Goal: Information Seeking & Learning: Find specific fact

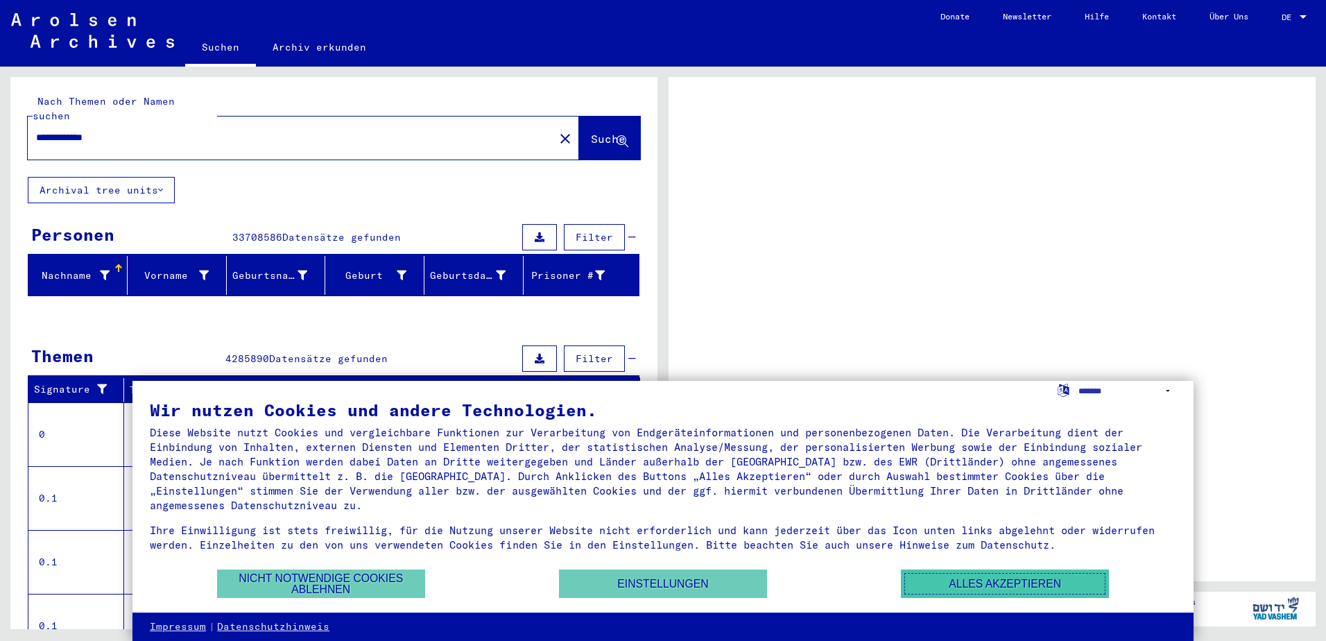
click at [958, 589] on button "Alles akzeptieren" at bounding box center [1005, 583] width 208 height 28
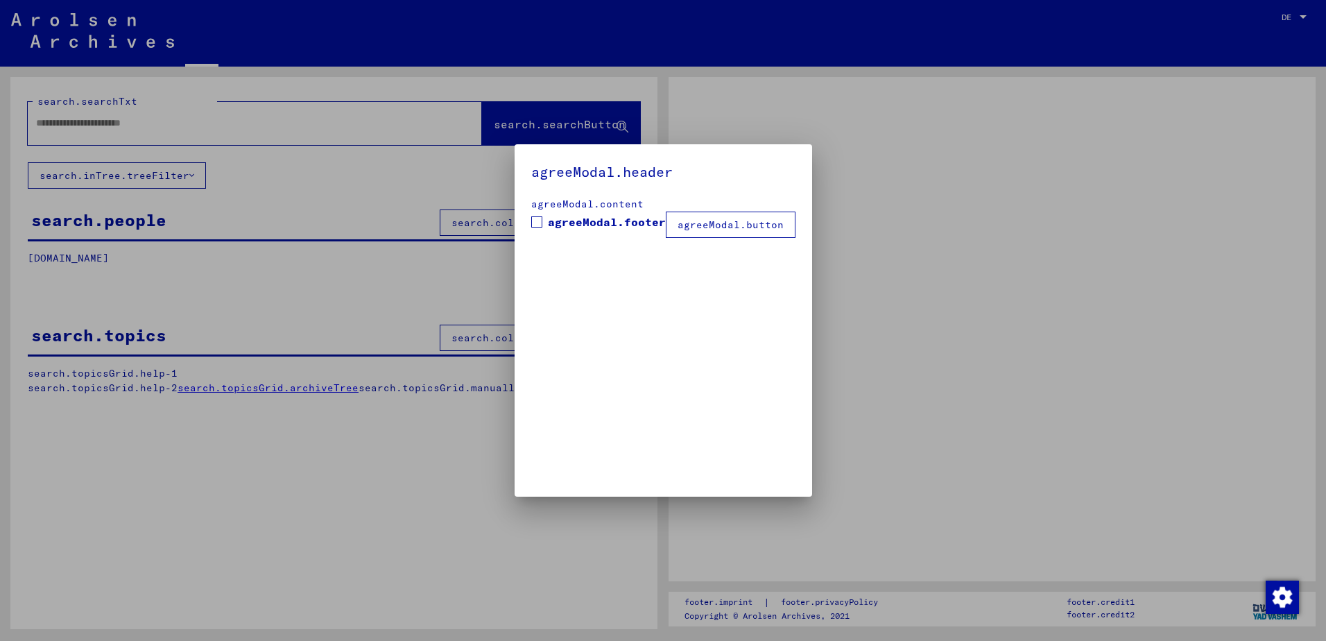
type input "**********"
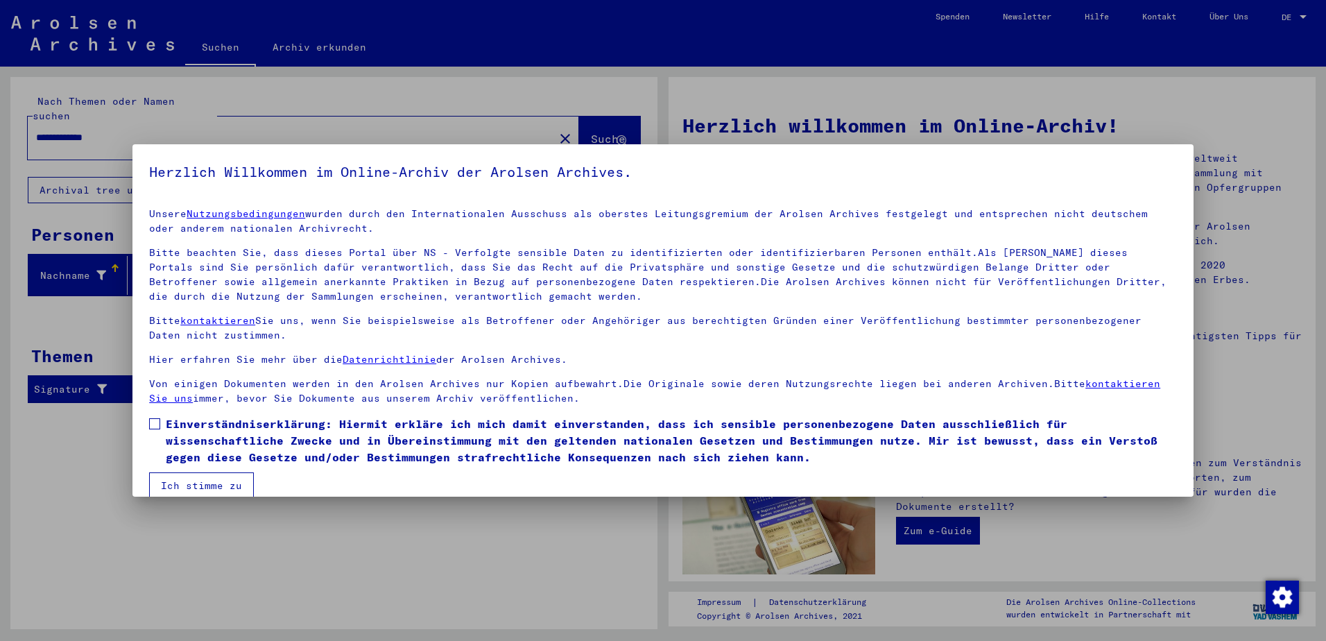
click at [214, 479] on button "Ich stimme zu" at bounding box center [201, 485] width 105 height 26
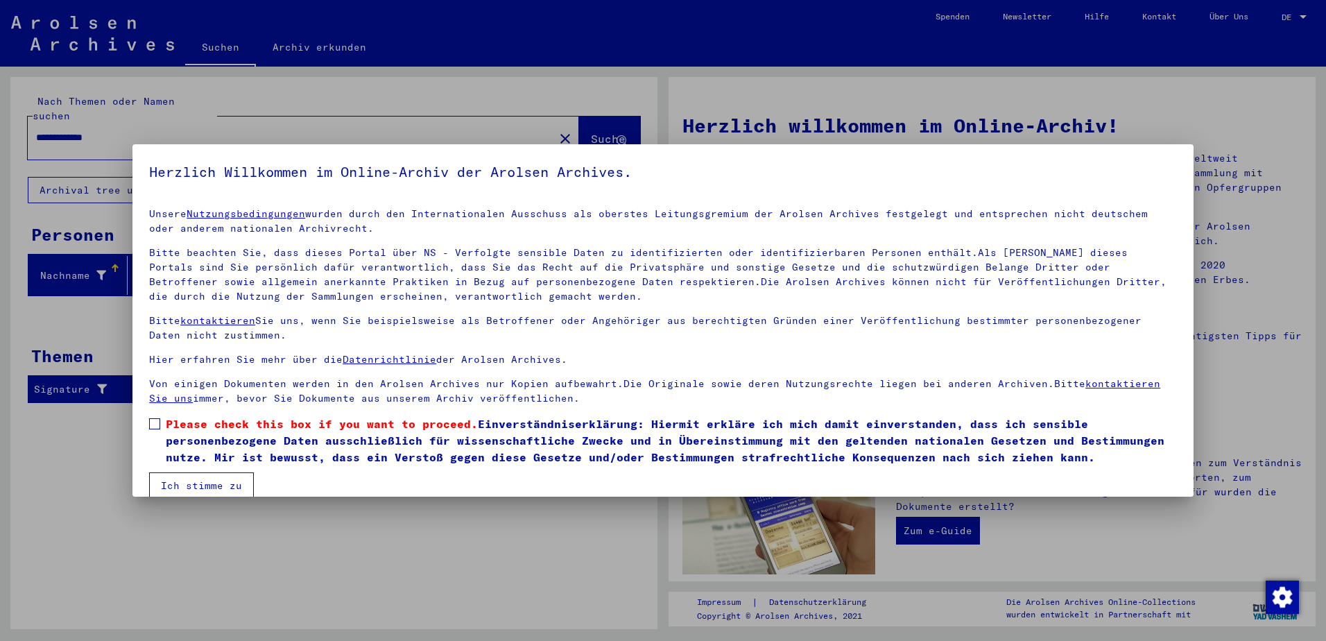
scroll to position [19, 0]
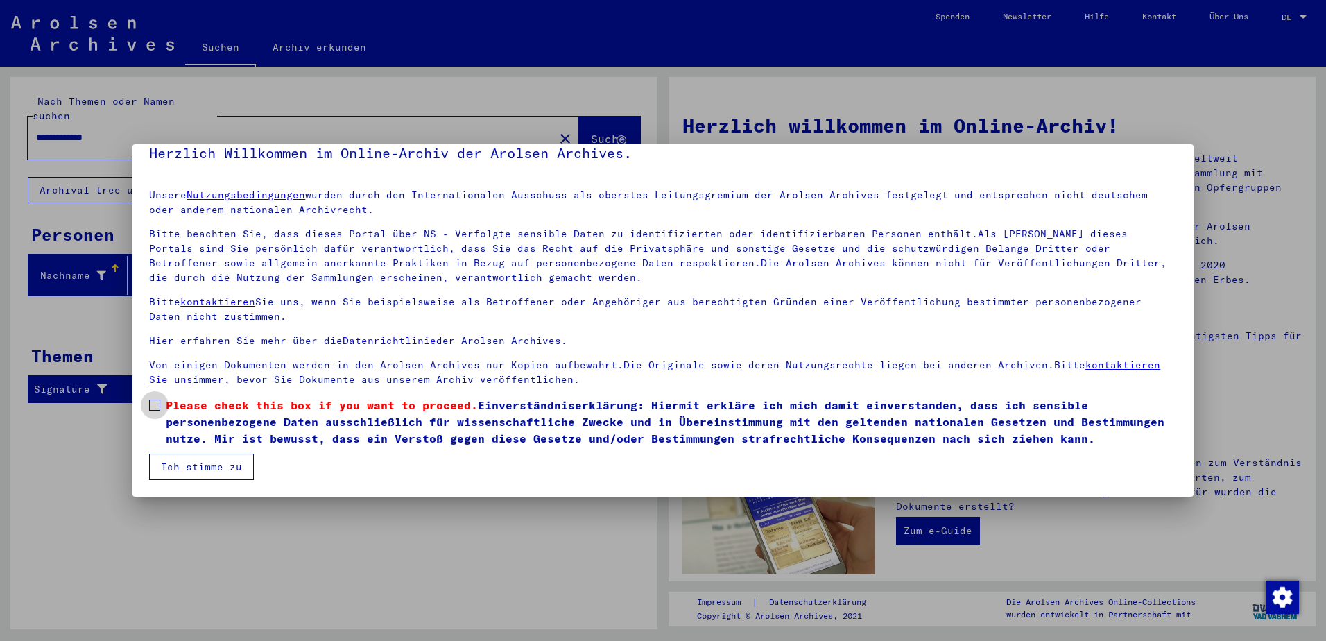
click at [157, 411] on label "Please check this box if you want to proceed. Einverständniserklärung: Hiermit …" at bounding box center [663, 422] width 1028 height 50
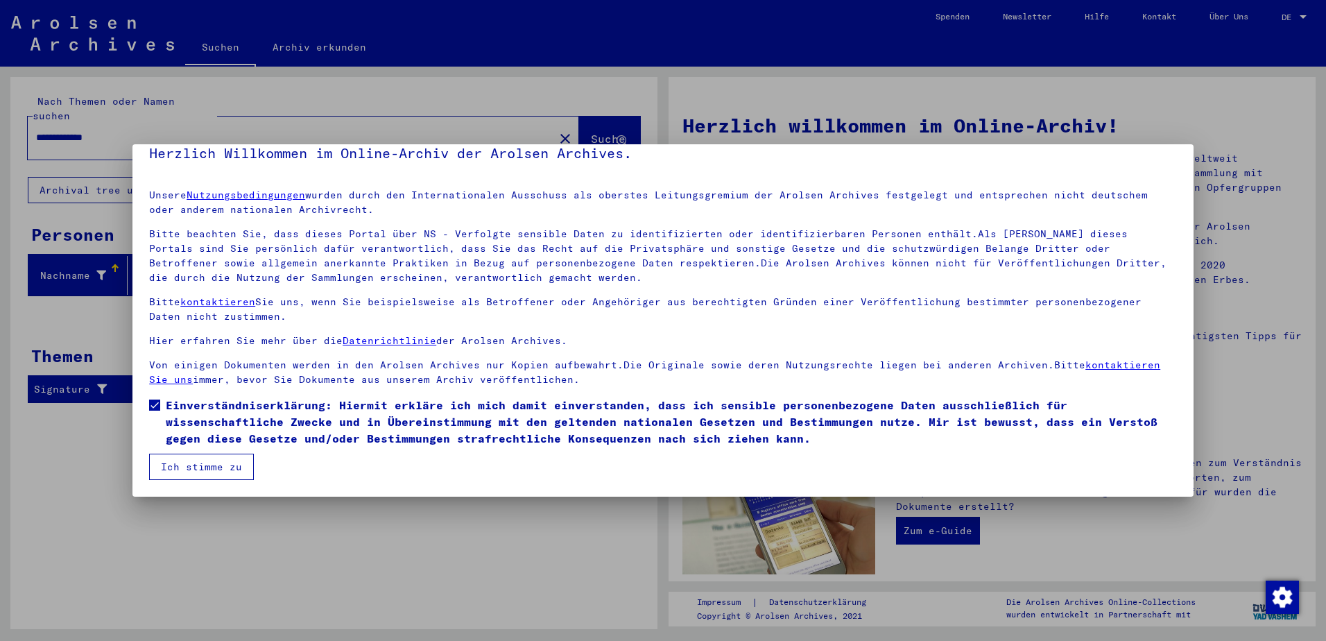
click at [213, 470] on button "Ich stimme zu" at bounding box center [201, 467] width 105 height 26
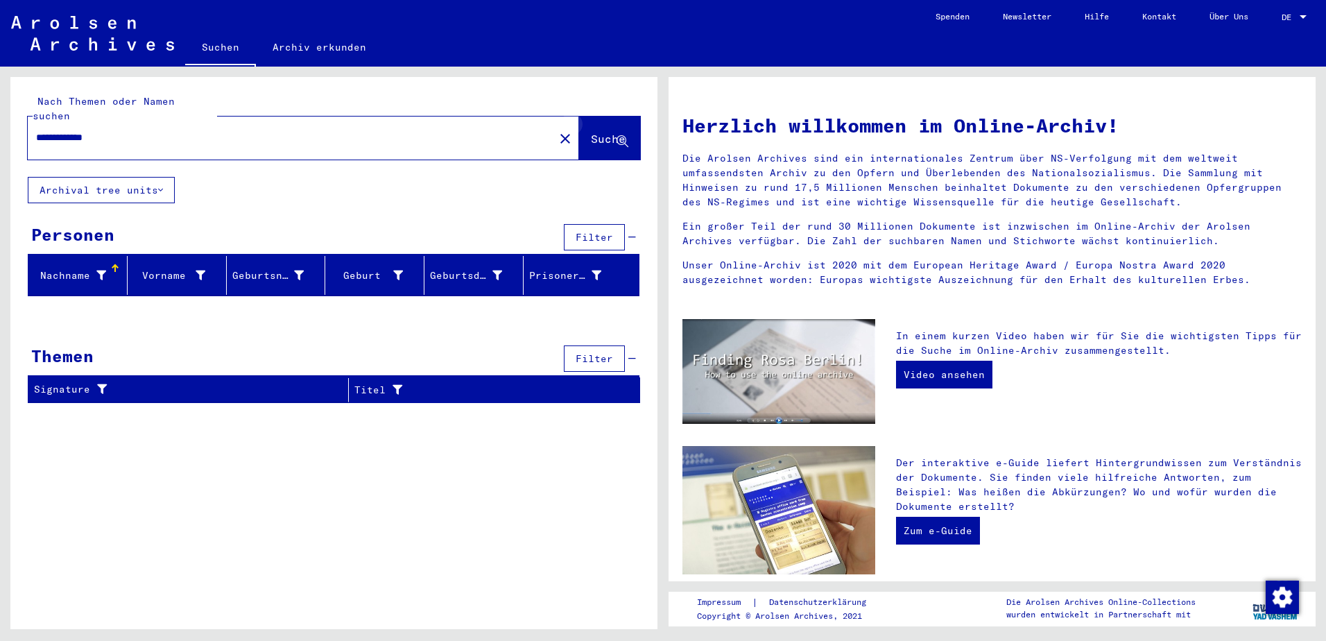
click at [621, 136] on icon at bounding box center [623, 142] width 12 height 12
click at [623, 136] on icon at bounding box center [623, 142] width 12 height 12
